Goal: Information Seeking & Learning: Learn about a topic

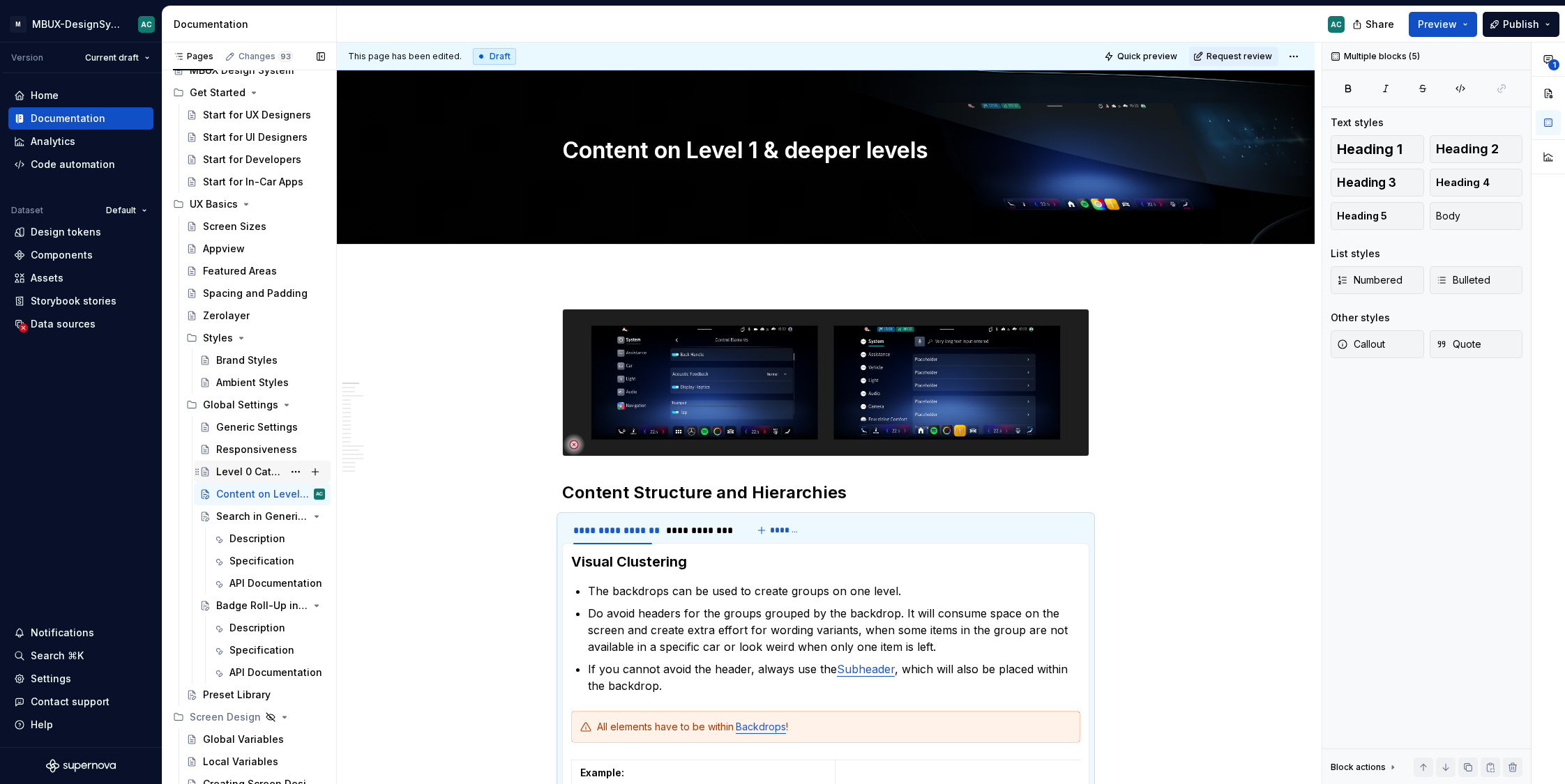
scroll to position [110, 0]
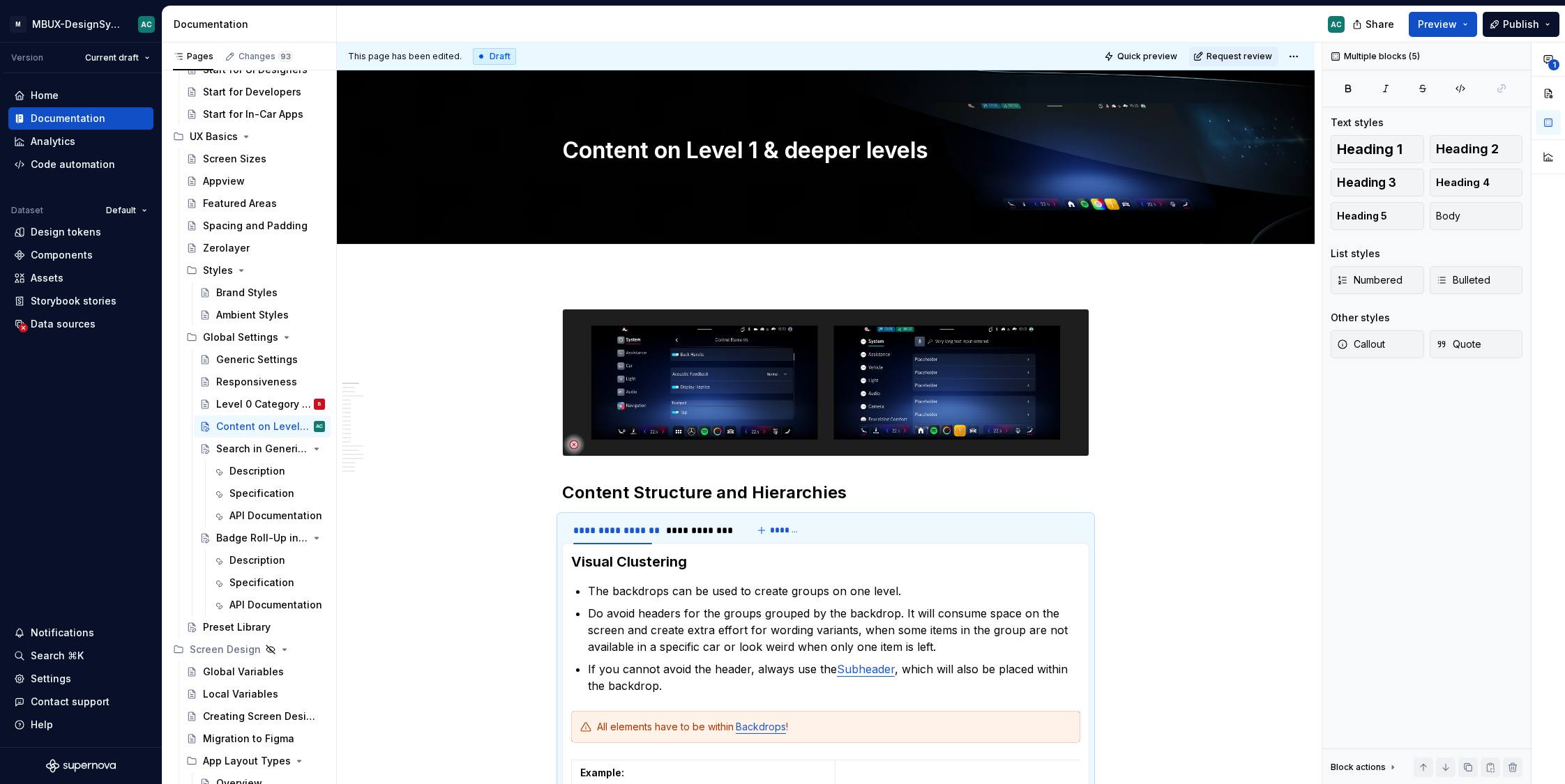
click at [251, 533] on div "Badge Roll-Up in Settings" at bounding box center [262, 538] width 92 height 14
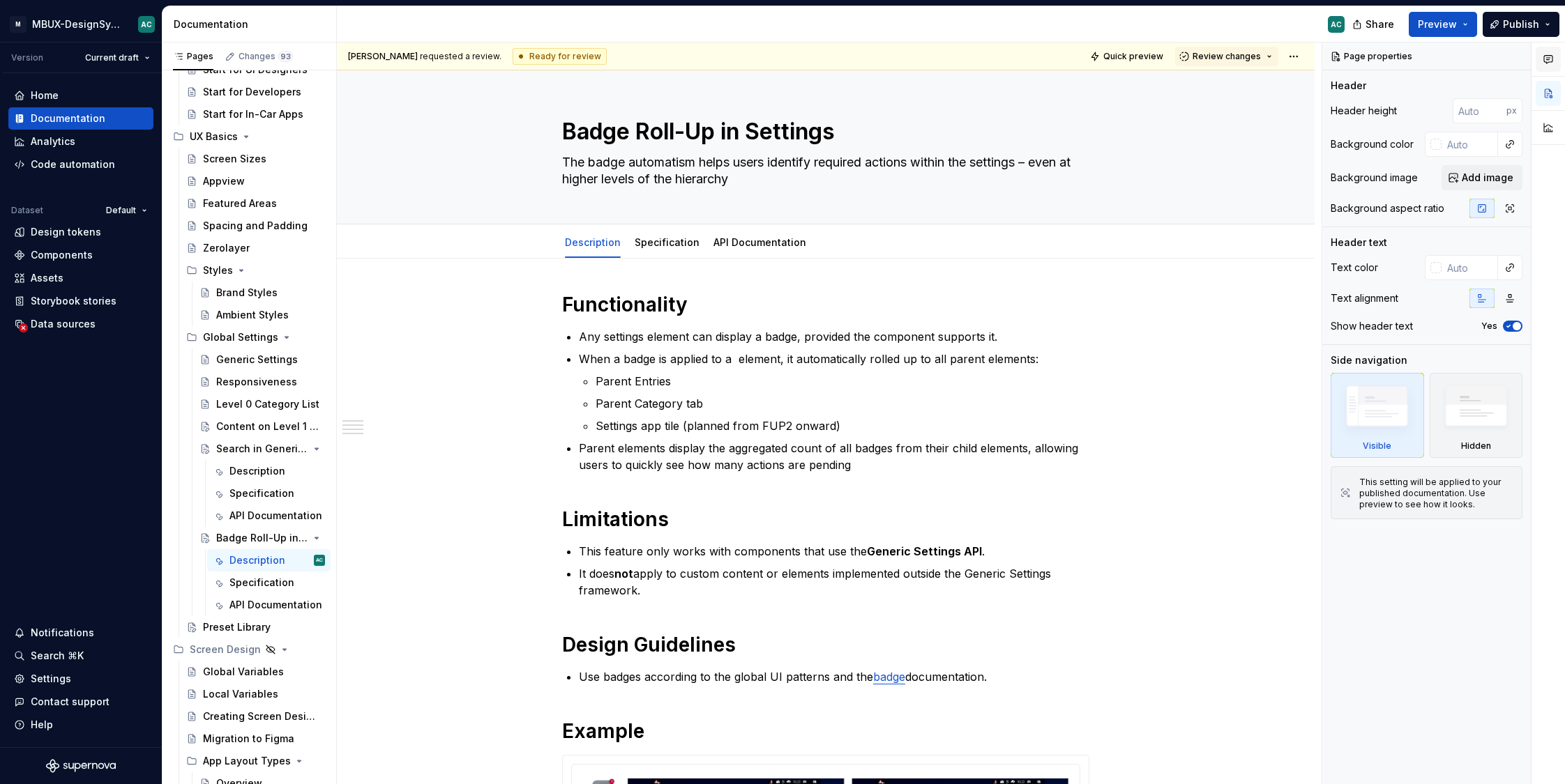
click at [1548, 58] on icon "button" at bounding box center [1549, 59] width 11 height 11
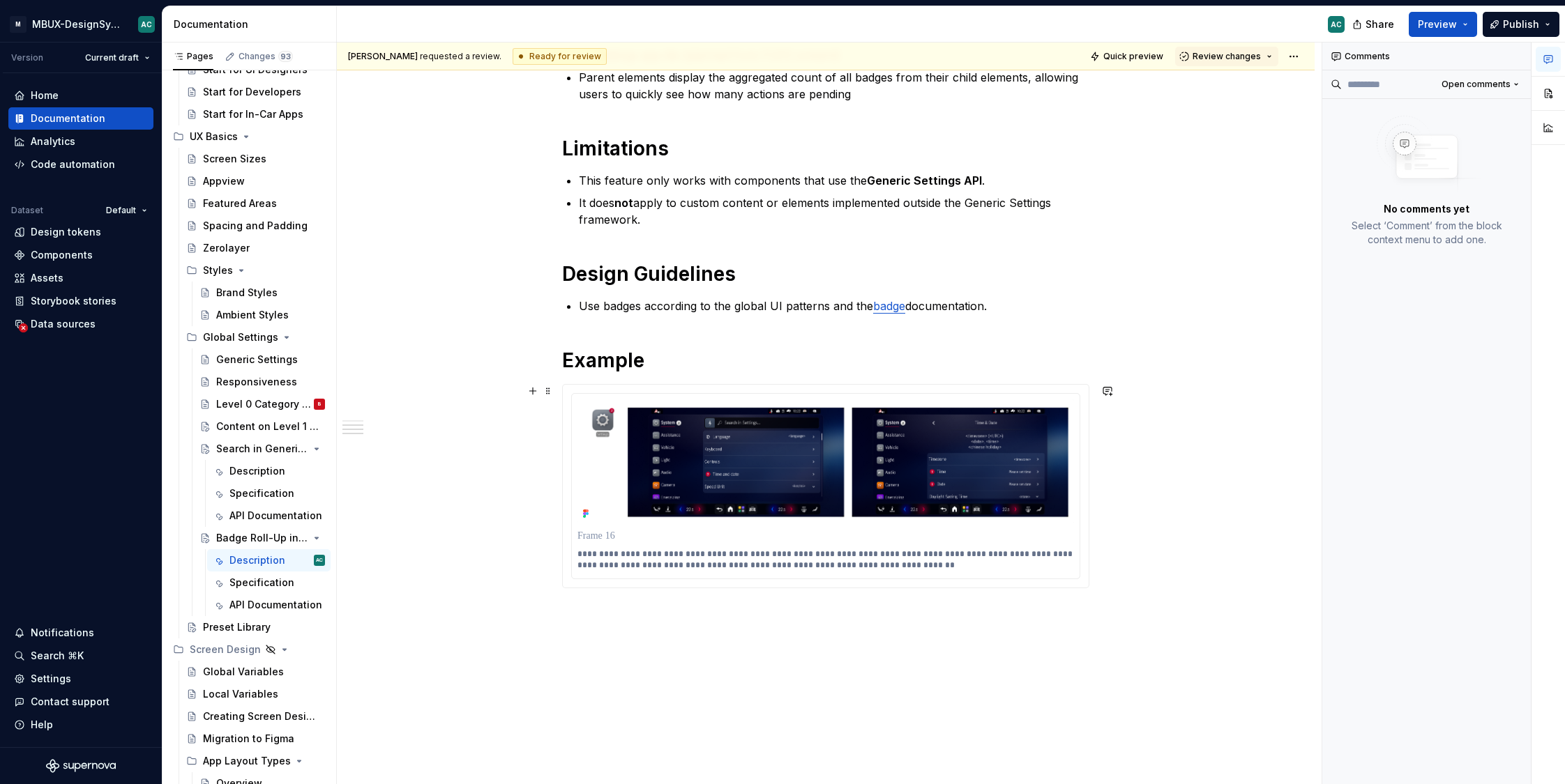
scroll to position [256, 0]
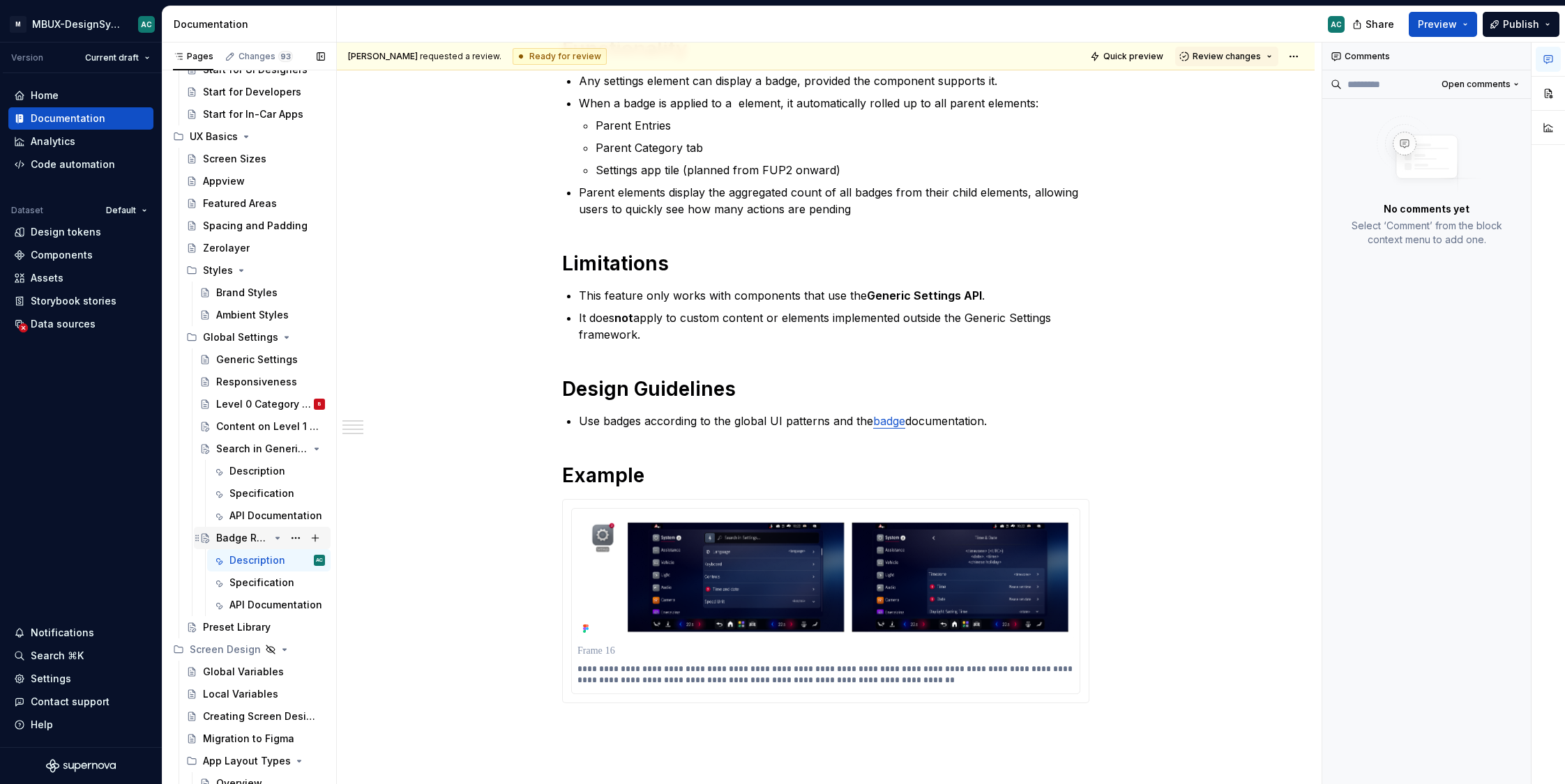
click at [249, 541] on div "Badge Roll-Up in Settings" at bounding box center [243, 538] width 53 height 14
click at [245, 587] on div "Specification" at bounding box center [256, 582] width 54 height 14
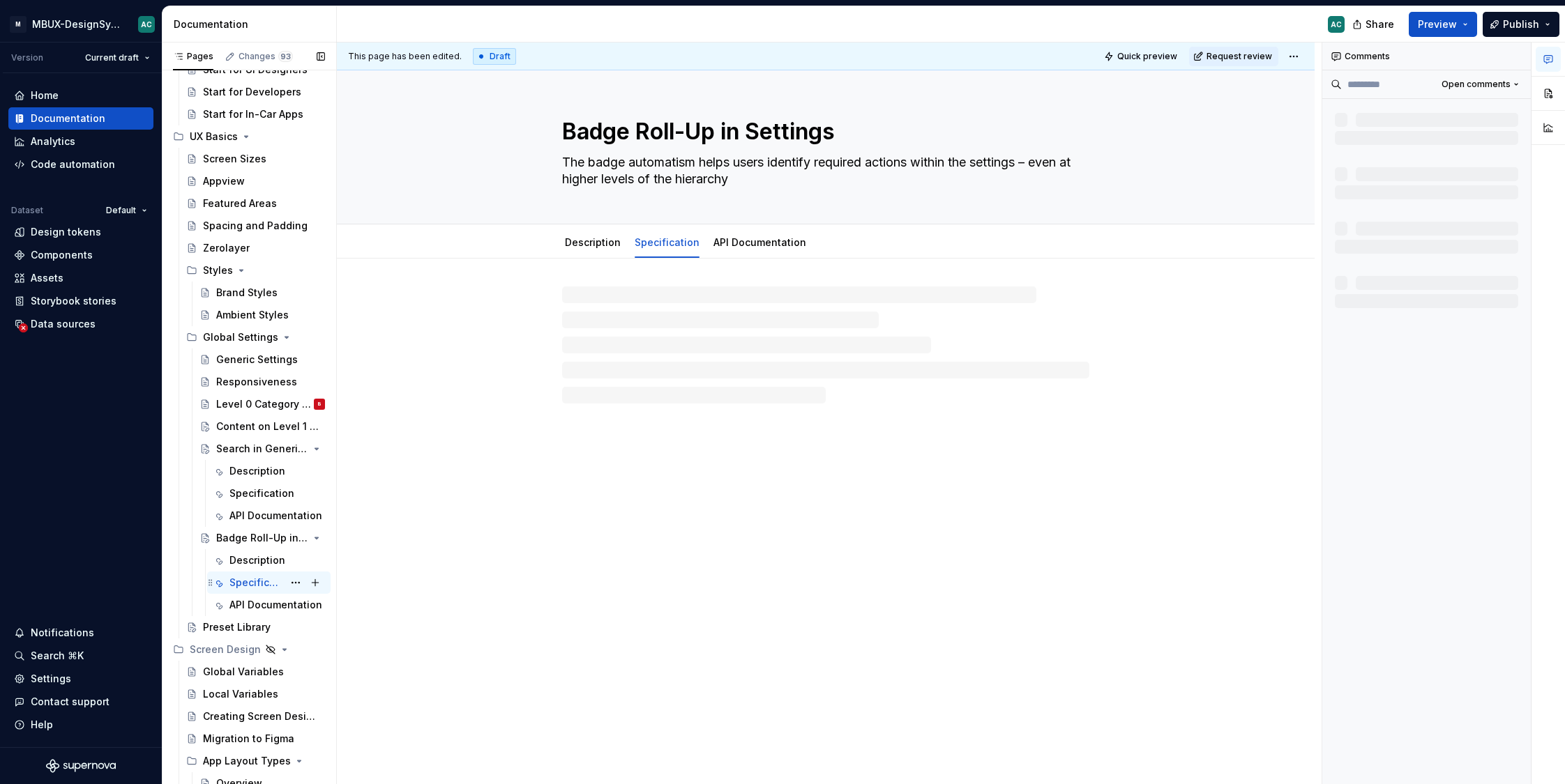
click at [265, 620] on div "Preset Library" at bounding box center [264, 626] width 122 height 14
click at [256, 576] on div "Specification" at bounding box center [256, 582] width 54 height 14
click at [256, 551] on div "Description" at bounding box center [276, 560] width 95 height 19
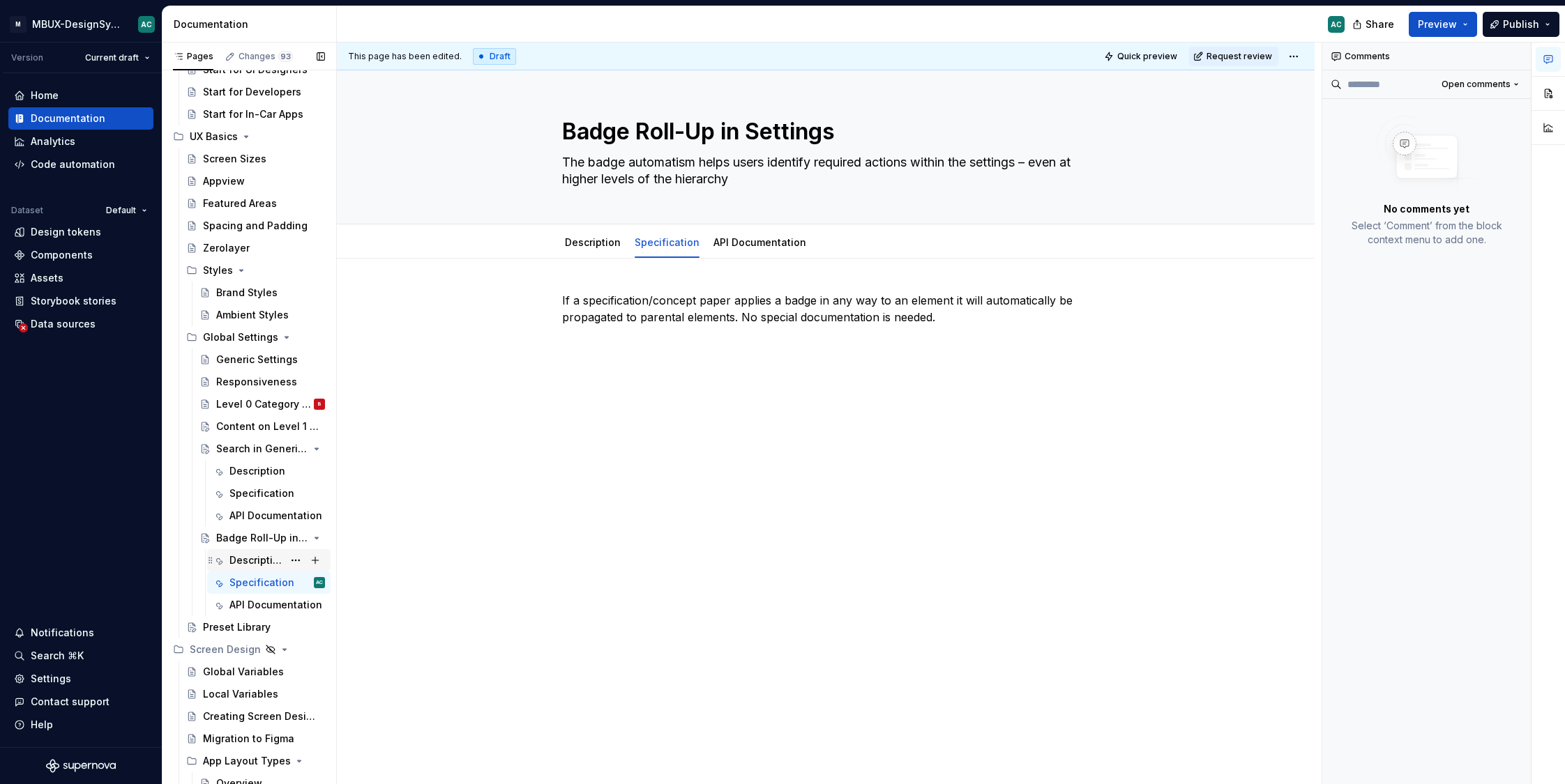
click at [256, 551] on div "Description" at bounding box center [276, 560] width 95 height 19
click at [259, 559] on div "Description" at bounding box center [256, 560] width 54 height 14
click at [257, 565] on div "Description" at bounding box center [256, 560] width 54 height 14
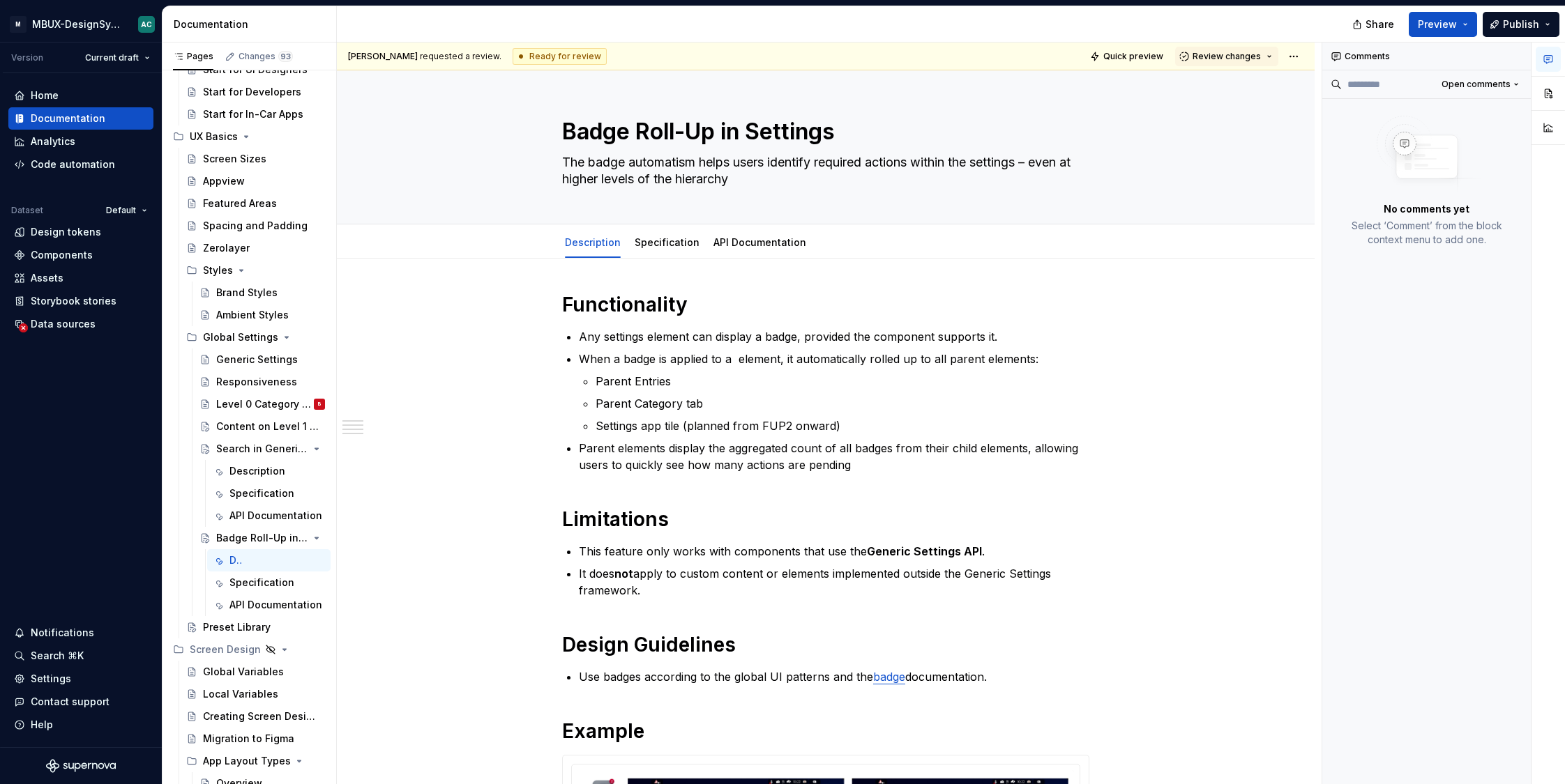
type textarea "*"
